Goal: Task Accomplishment & Management: Manage account settings

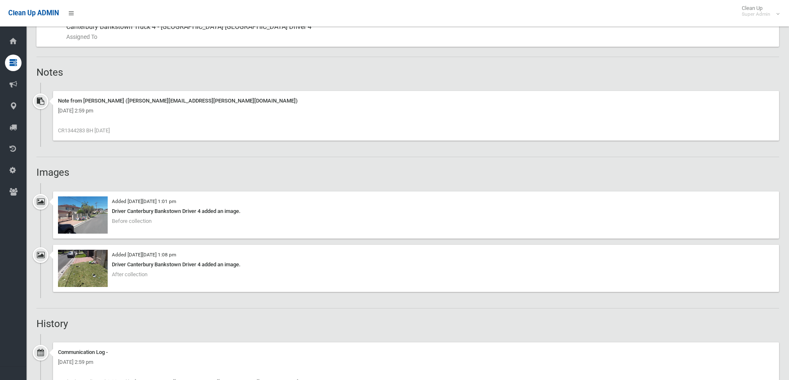
scroll to position [497, 0]
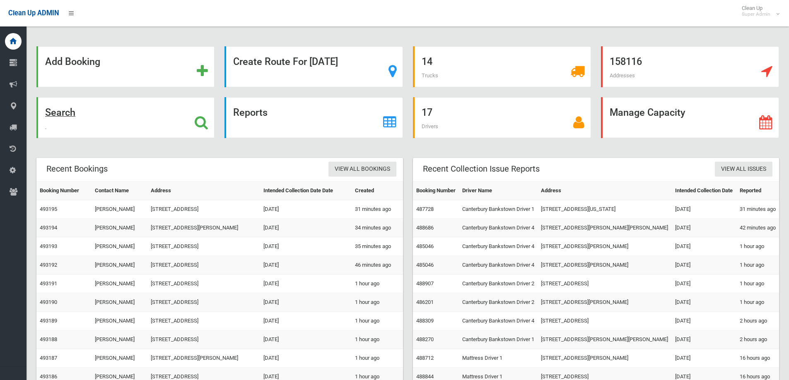
click at [197, 119] on icon at bounding box center [201, 123] width 13 height 14
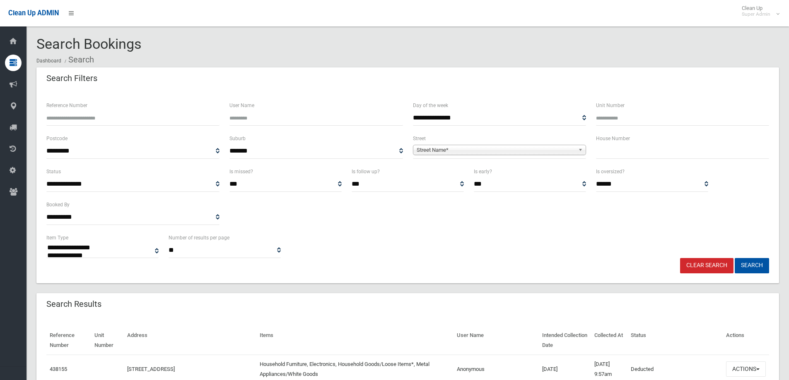
select select
click at [621, 152] on input "text" at bounding box center [682, 151] width 173 height 15
type input "**"
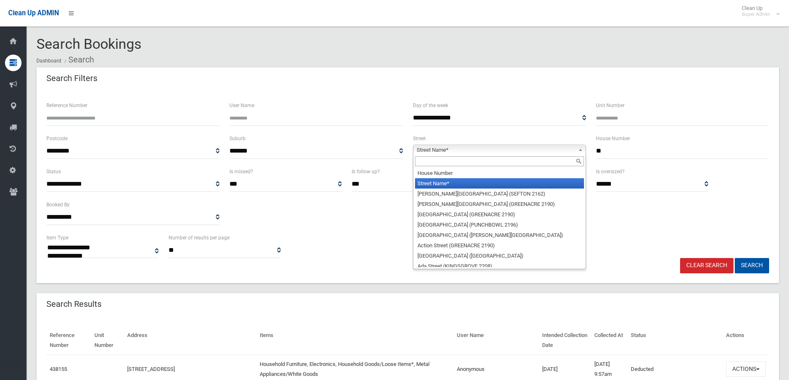
click at [459, 150] on span "Street Name*" at bounding box center [495, 150] width 158 height 10
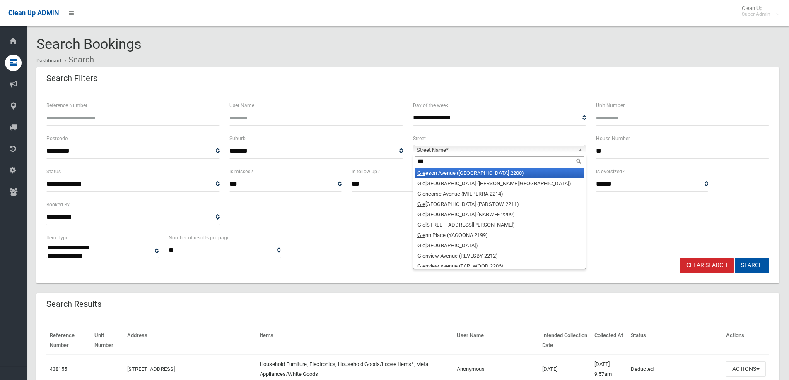
type input "***"
click at [456, 174] on li "Gle eson Avenue (CONDELL PARK 2200)" at bounding box center [499, 173] width 169 height 10
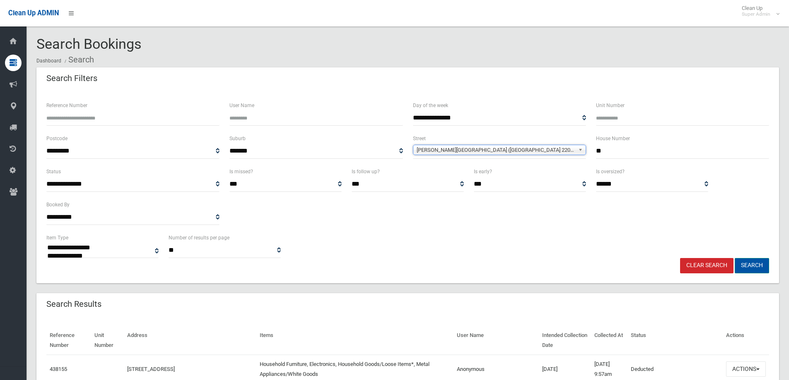
click at [751, 262] on button "Search" at bounding box center [751, 265] width 34 height 15
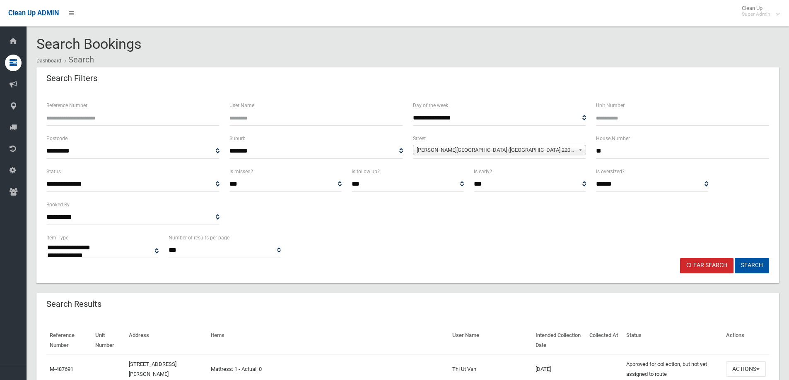
select select
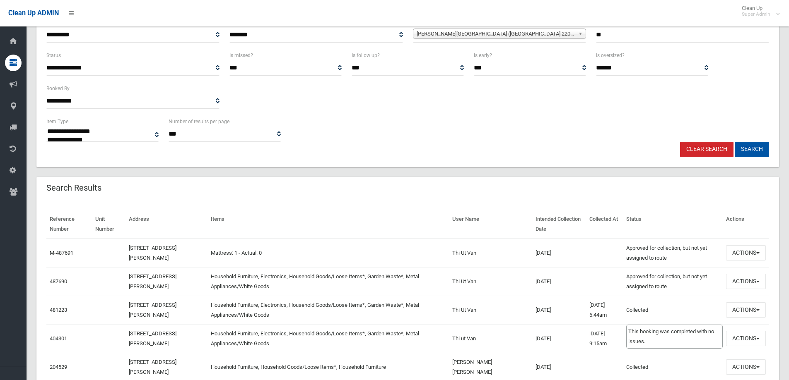
scroll to position [124, 0]
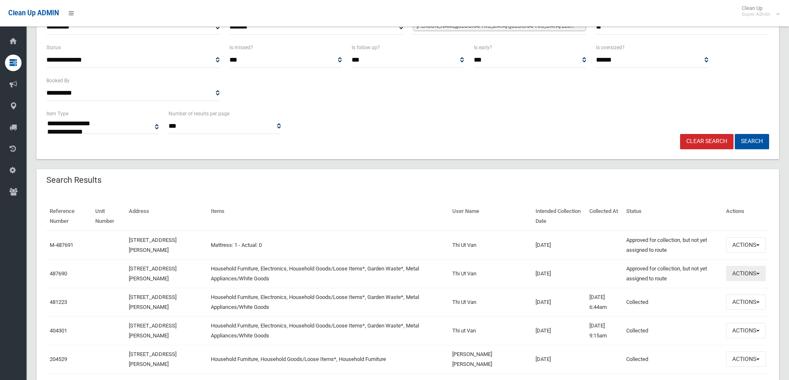
click at [744, 272] on button "Actions" at bounding box center [746, 273] width 40 height 15
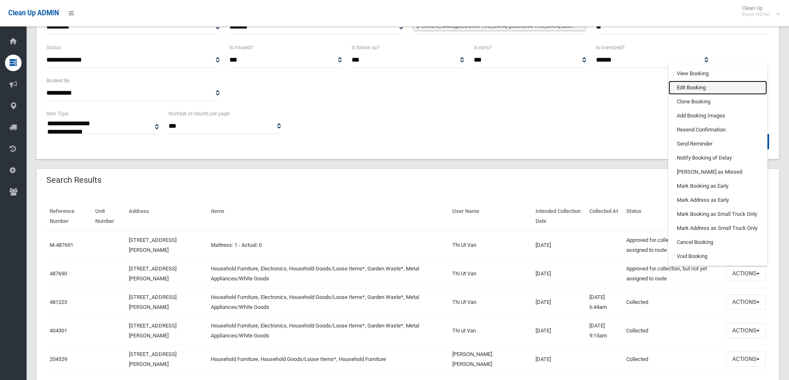
click at [688, 88] on link "Edit Booking" at bounding box center [717, 88] width 99 height 14
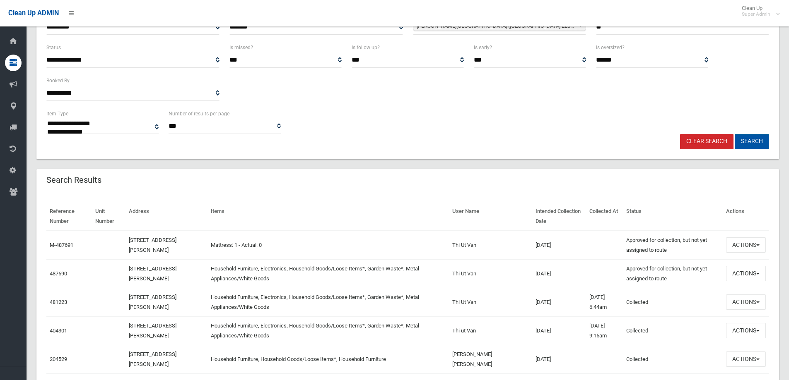
click at [752, 139] on button "Search" at bounding box center [751, 141] width 34 height 15
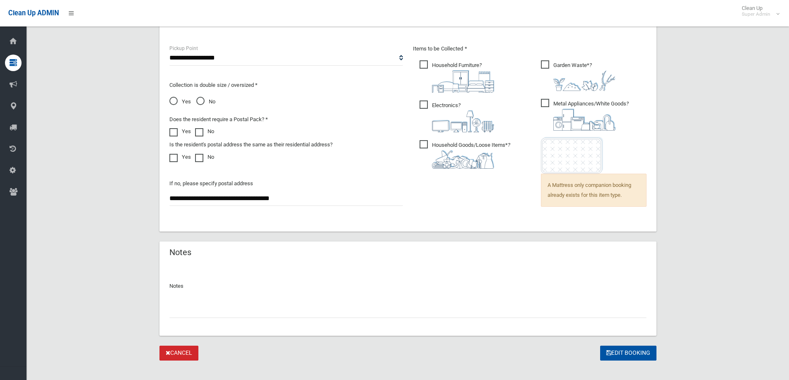
scroll to position [573, 0]
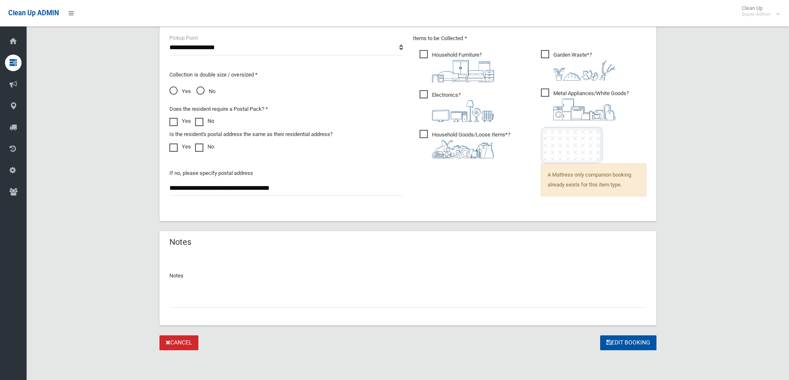
click at [196, 299] on input "text" at bounding box center [407, 300] width 477 height 15
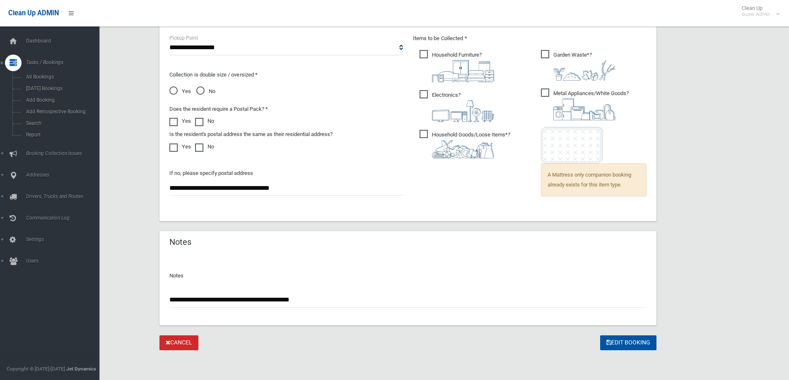
type input "**********"
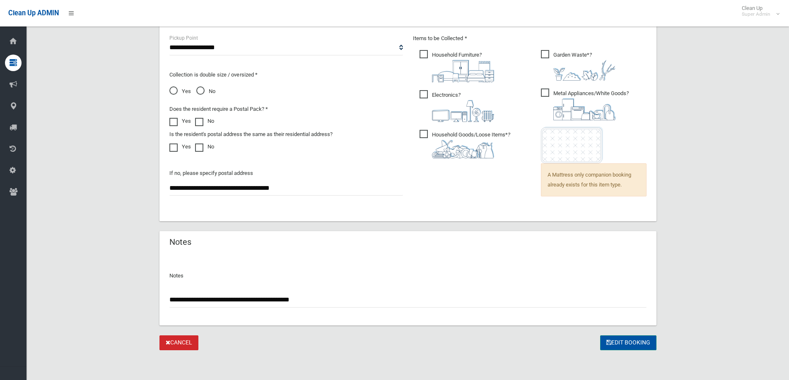
click at [625, 345] on button "Edit Booking" at bounding box center [628, 343] width 56 height 15
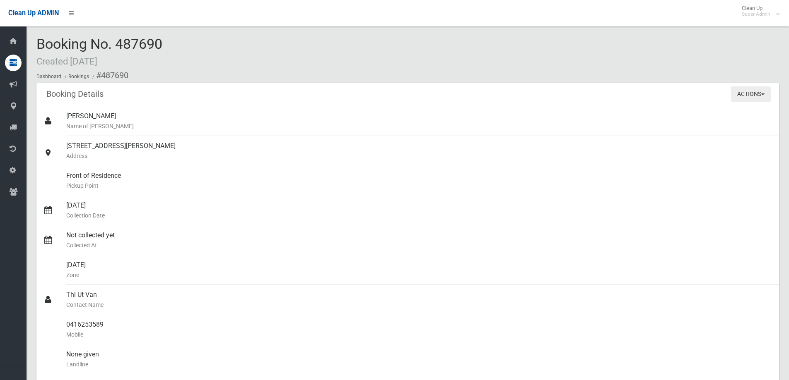
click at [740, 91] on button "Actions" at bounding box center [751, 94] width 40 height 15
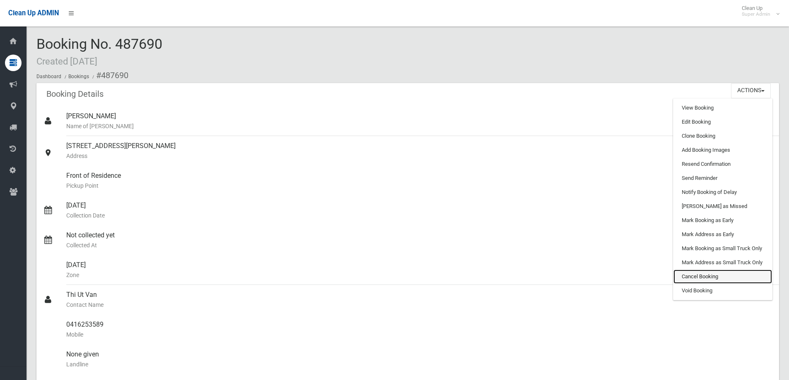
click at [697, 278] on link "Cancel Booking" at bounding box center [722, 277] width 99 height 14
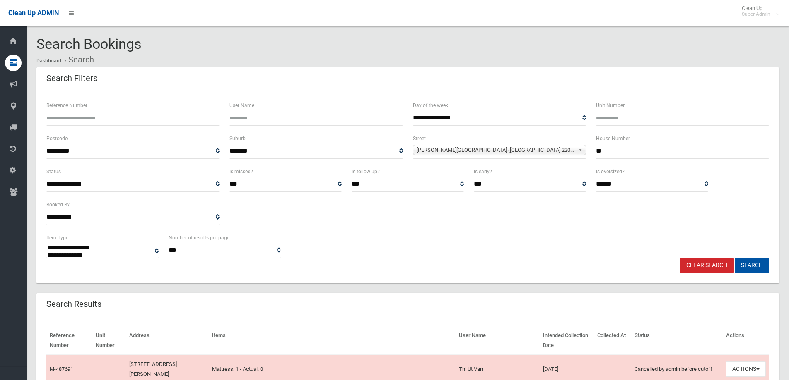
select select
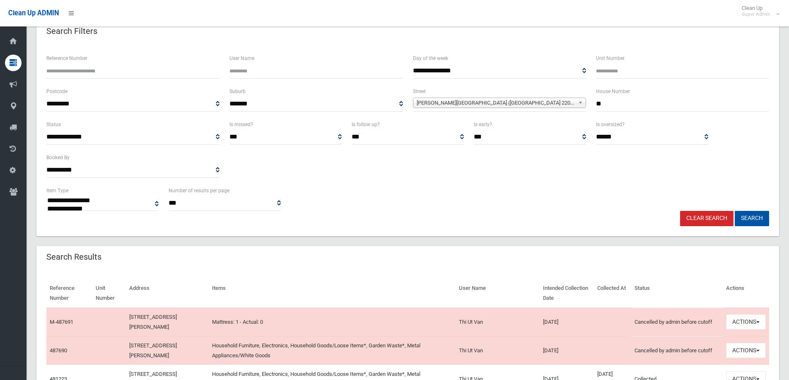
scroll to position [207, 0]
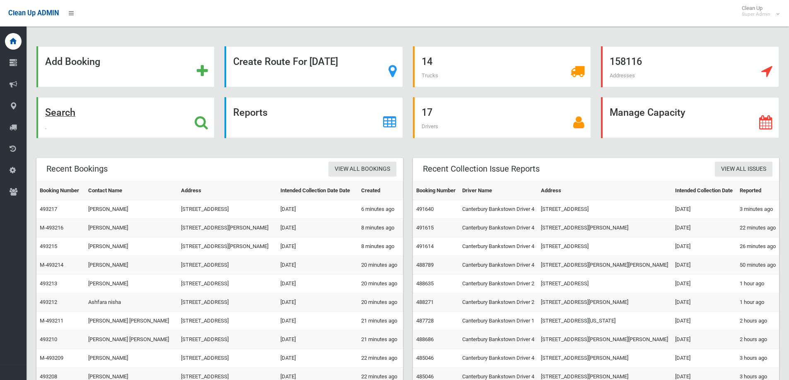
click at [200, 121] on icon at bounding box center [201, 123] width 13 height 14
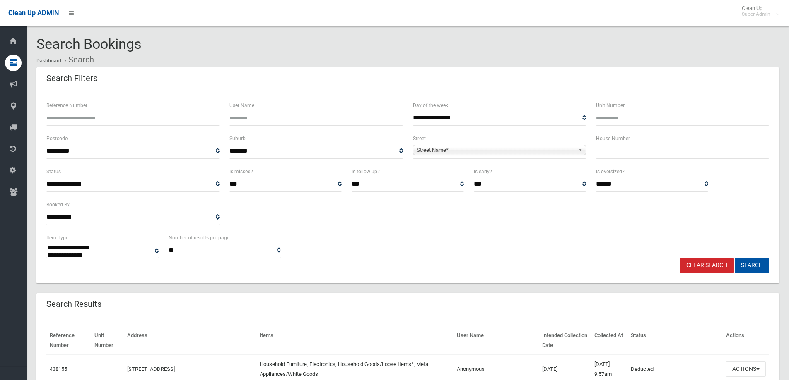
select select
click at [653, 151] on input "text" at bounding box center [682, 151] width 173 height 15
type input "**"
click at [429, 152] on span "Street Name*" at bounding box center [495, 150] width 158 height 10
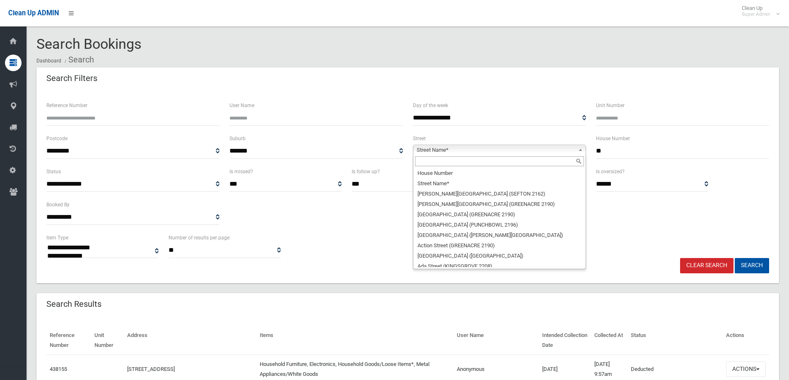
click at [433, 164] on input "text" at bounding box center [499, 161] width 169 height 10
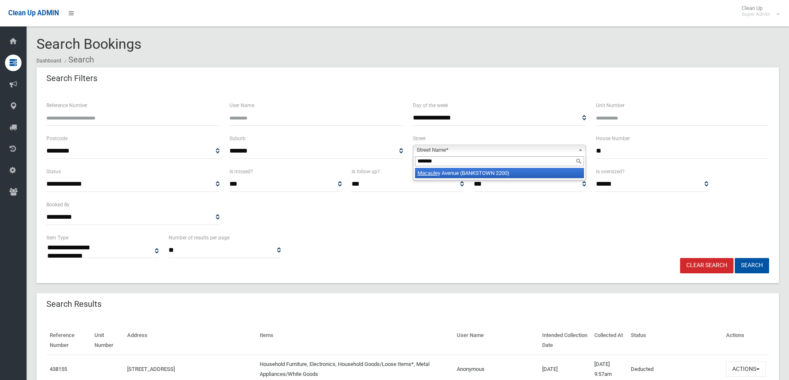
type input "*******"
click at [440, 177] on li "Macaule y Avenue (BANKSTOWN 2200)" at bounding box center [499, 173] width 169 height 10
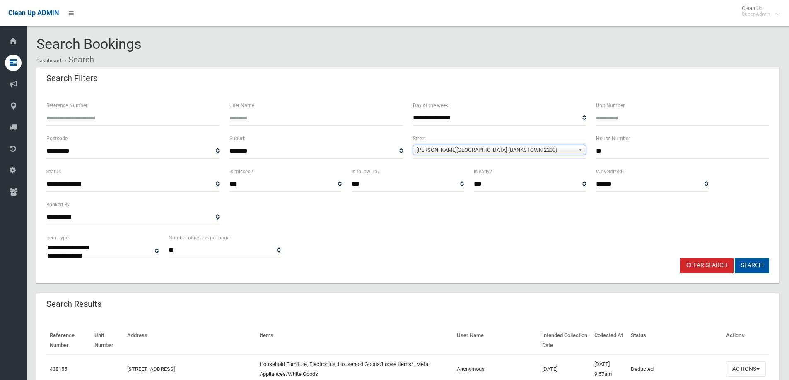
click at [746, 263] on button "Search" at bounding box center [751, 265] width 34 height 15
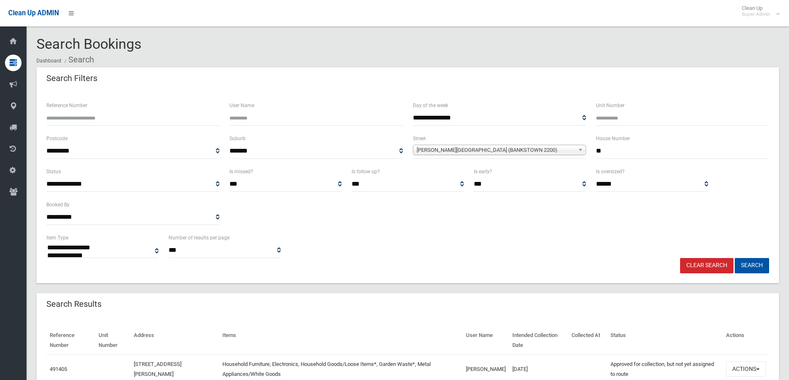
select select
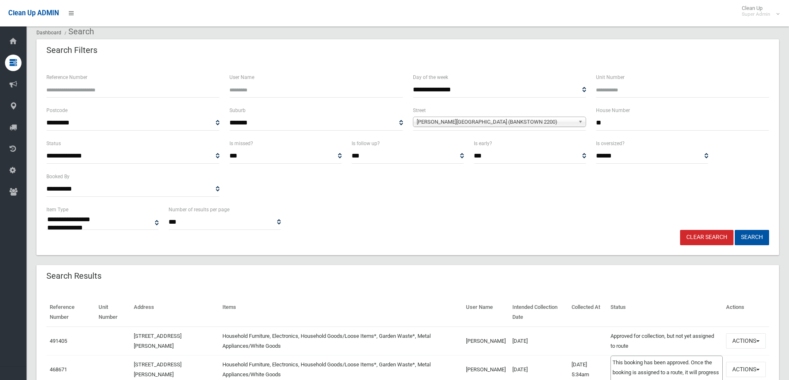
scroll to position [72, 0]
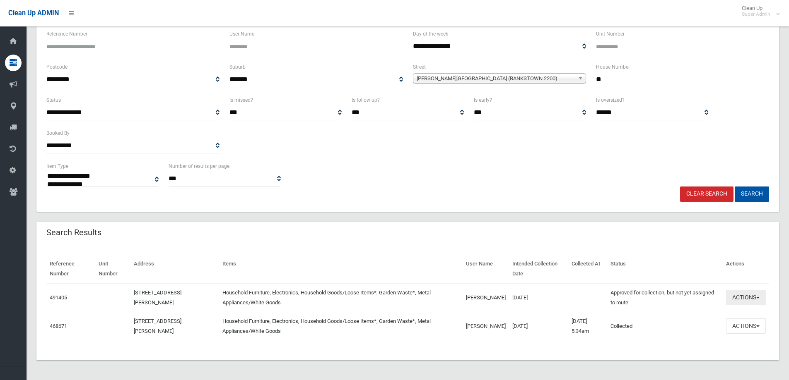
click at [744, 296] on button "Actions" at bounding box center [746, 297] width 40 height 15
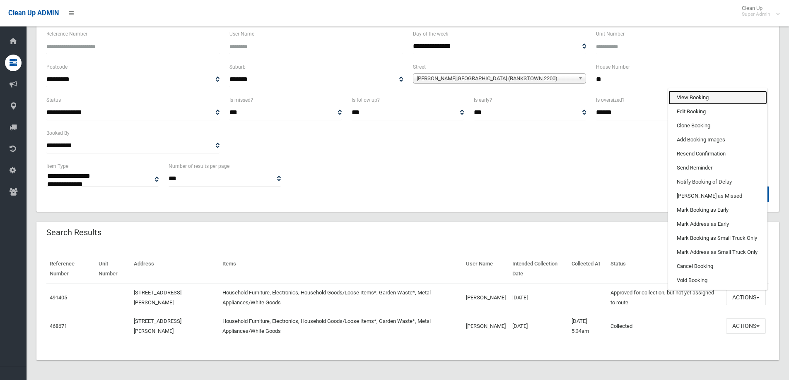
click at [691, 95] on link "View Booking" at bounding box center [717, 98] width 99 height 14
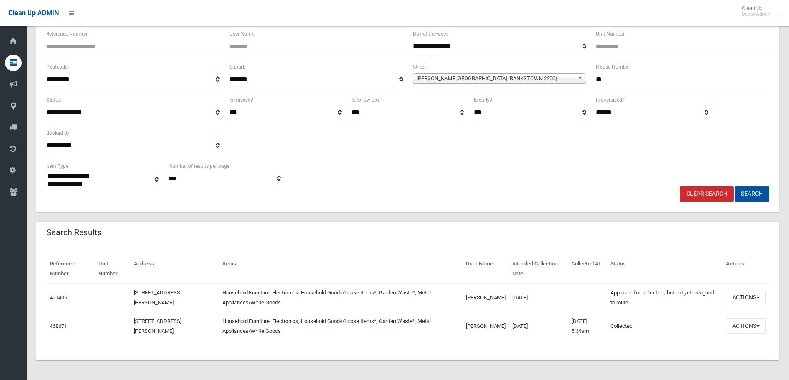
click at [364, 12] on div "Clean Up ADMIN Clean Up Super Admin Logout" at bounding box center [394, 13] width 789 height 26
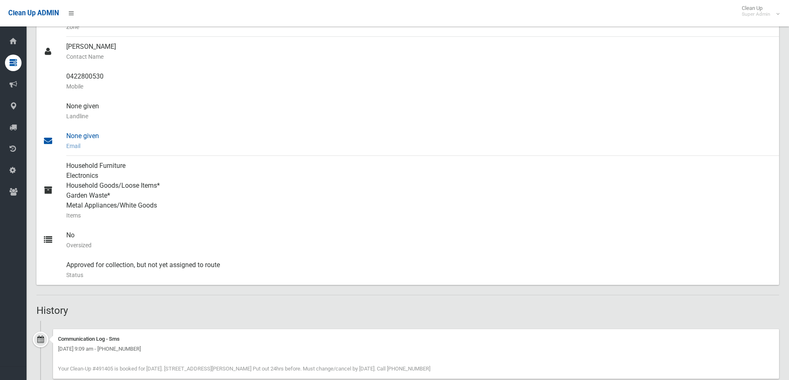
scroll to position [290, 0]
